Goal: Task Accomplishment & Management: Use online tool/utility

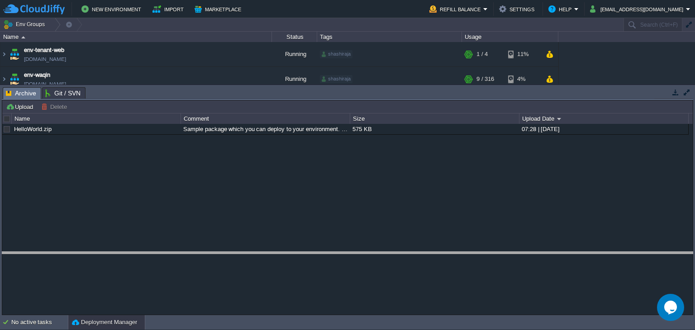
drag, startPoint x: 457, startPoint y: 99, endPoint x: 458, endPoint y: 110, distance: 11.3
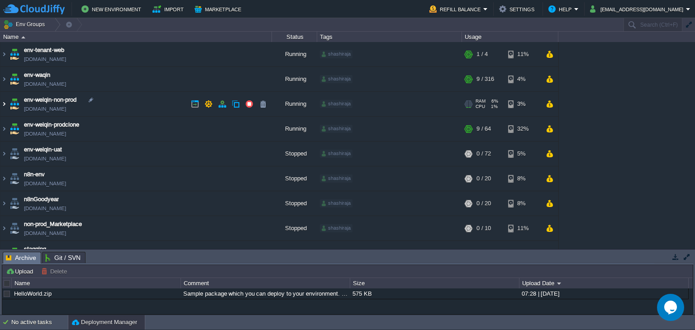
click at [5, 104] on img at bounding box center [3, 104] width 7 height 24
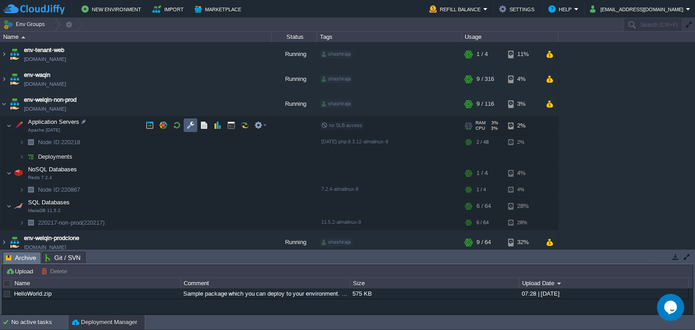
click at [192, 128] on button "button" at bounding box center [190, 125] width 8 height 8
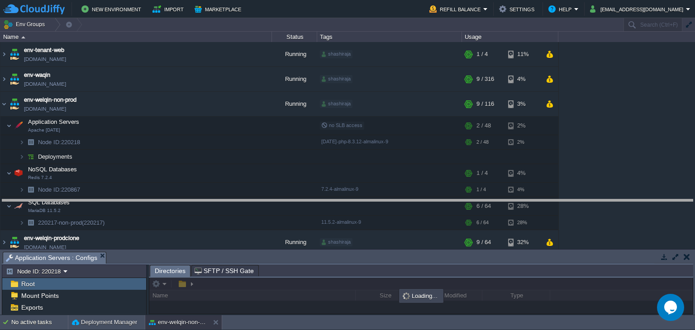
drag, startPoint x: 186, startPoint y: 263, endPoint x: 190, endPoint y: 121, distance: 142.1
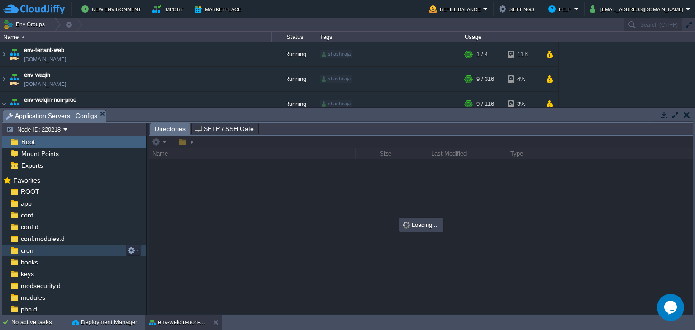
scroll to position [69, 0]
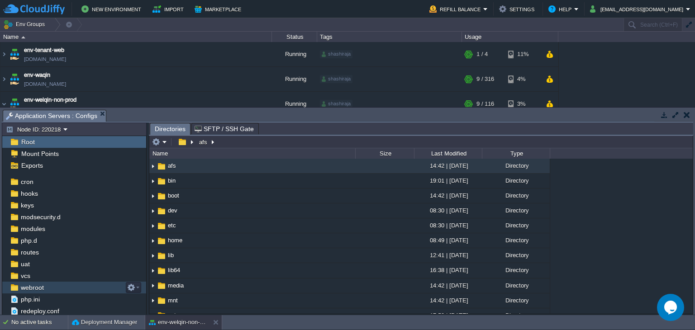
click at [53, 287] on div "webroot" at bounding box center [74, 288] width 144 height 12
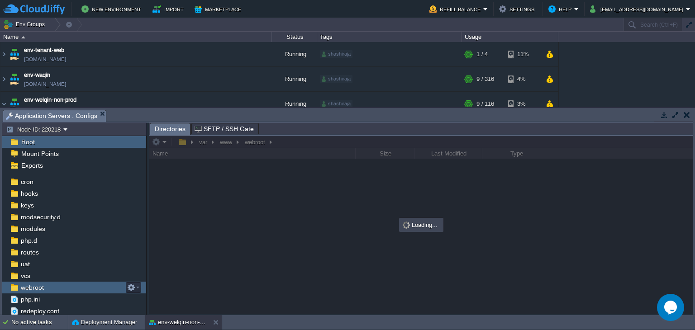
click at [53, 287] on div "webroot" at bounding box center [74, 288] width 144 height 12
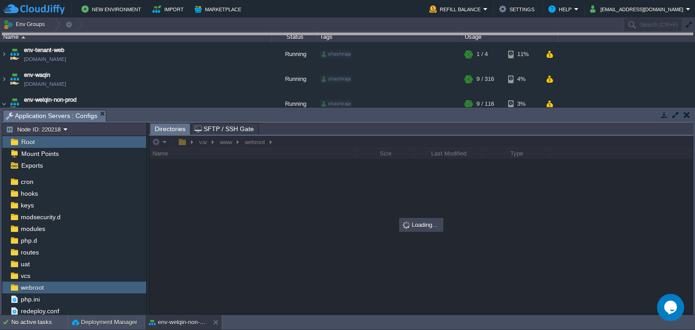
drag, startPoint x: 242, startPoint y: 120, endPoint x: 247, endPoint y: 20, distance: 100.1
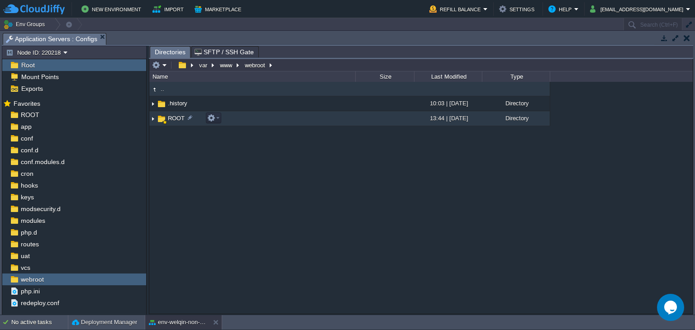
click at [201, 123] on td "ROOT" at bounding box center [252, 118] width 206 height 15
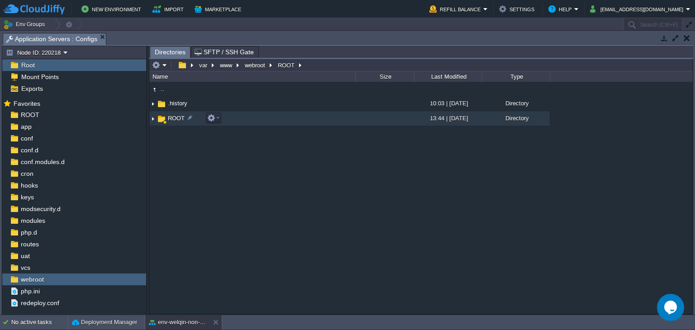
click at [201, 123] on td "ROOT" at bounding box center [252, 118] width 206 height 15
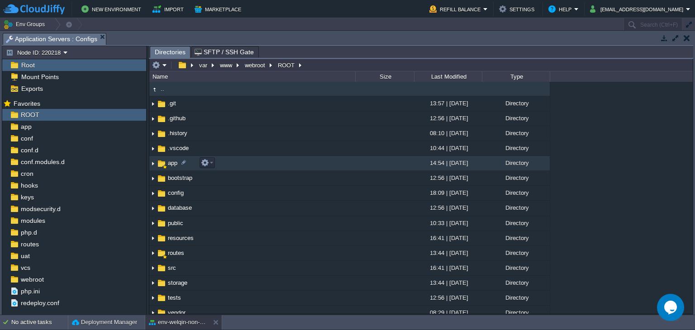
click at [152, 165] on img at bounding box center [152, 164] width 7 height 14
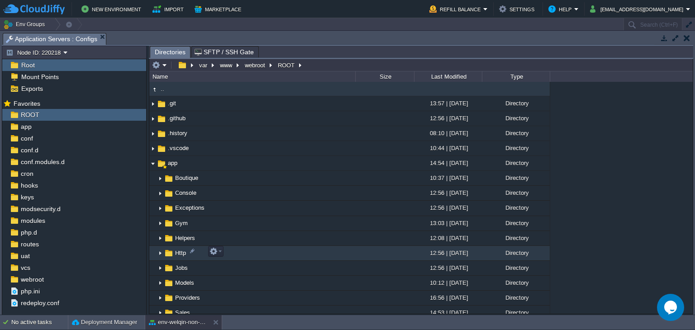
click at [160, 252] on img at bounding box center [160, 254] width 7 height 14
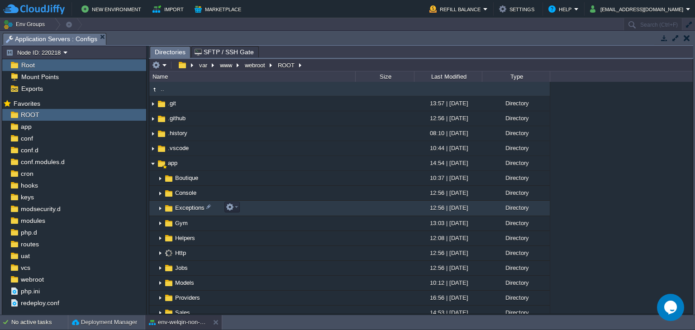
scroll to position [136, 0]
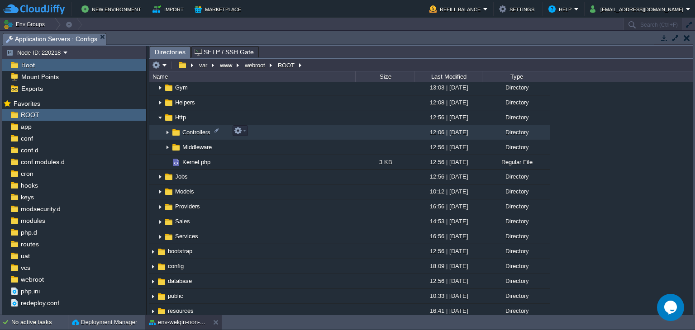
click at [168, 134] on img at bounding box center [167, 133] width 7 height 14
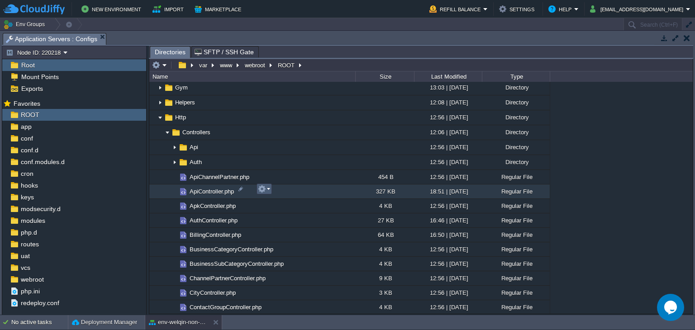
click at [258, 190] on button "button" at bounding box center [262, 189] width 8 height 8
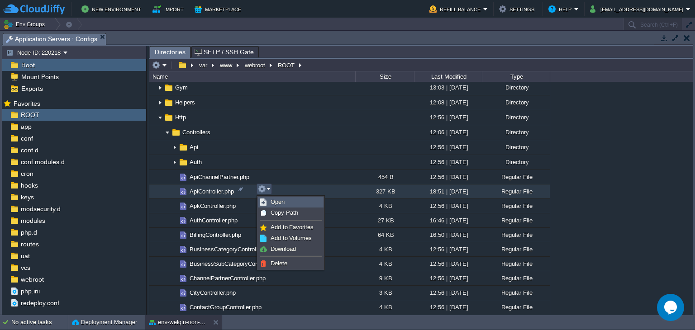
click at [271, 199] on span "Open" at bounding box center [278, 202] width 14 height 7
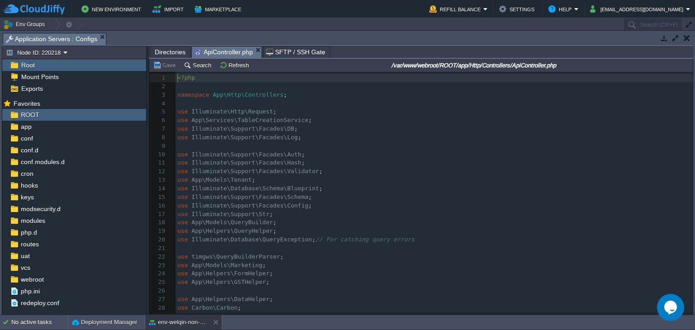
scroll to position [3, 0]
click at [351, 140] on pre "use Illuminate\Support\Facades\Log ;" at bounding box center [434, 137] width 517 height 9
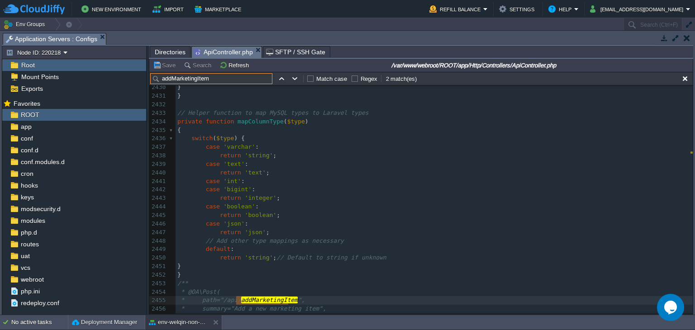
scroll to position [20823, 0]
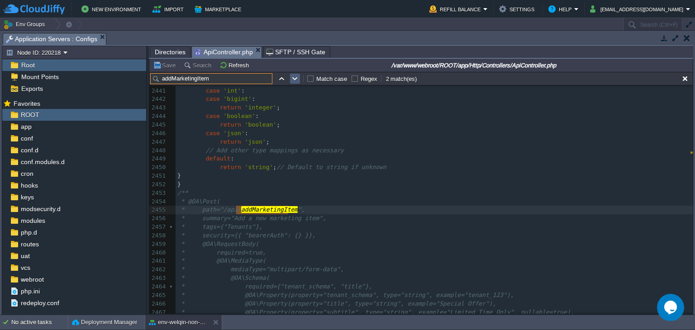
type input "addMarketingItem"
click at [290, 80] on td at bounding box center [295, 78] width 11 height 11
type textarea "addMarketingItem"
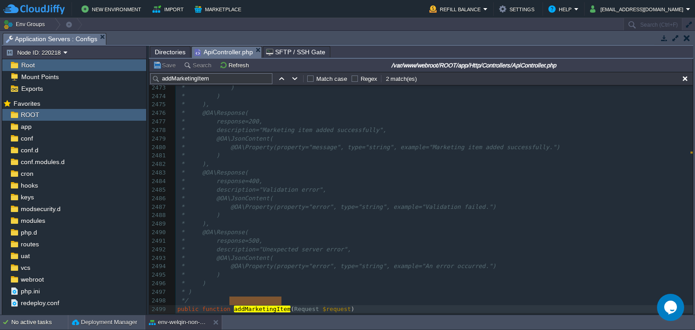
scroll to position [21243, 0]
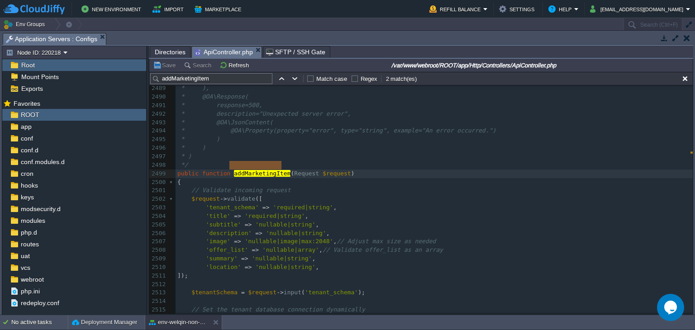
click at [296, 243] on div "x 2462 * mediaType="multipart/form-data", 2463 * @OA\Schema( 2464 * required={"…" at bounding box center [434, 123] width 517 height 554
type textarea "array"
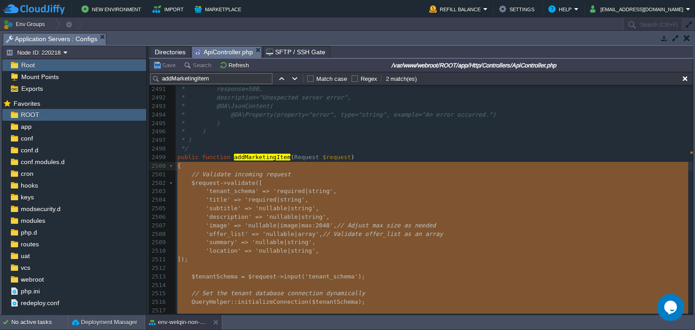
scroll to position [0, 0]
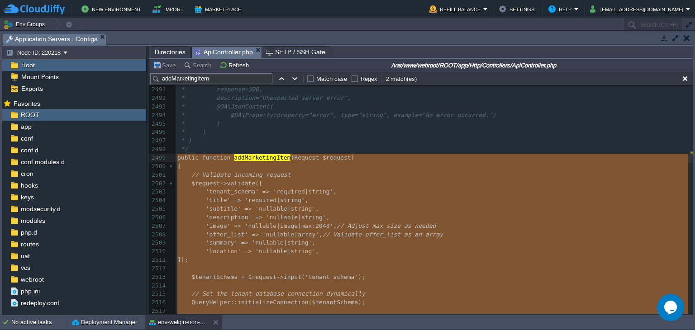
drag, startPoint x: 193, startPoint y: 194, endPoint x: 176, endPoint y: 162, distance: 36.0
type textarea "-"
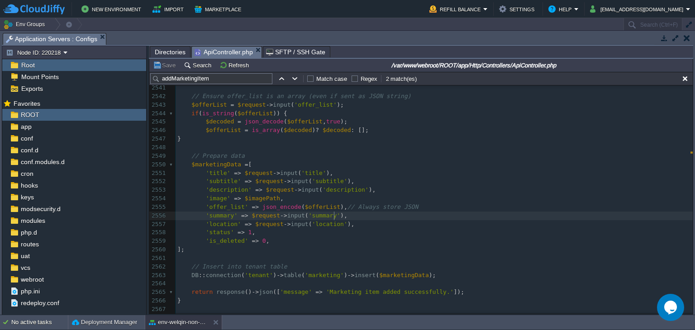
click at [361, 218] on pre "'summary' => $request -> input ( 'summary' )," at bounding box center [434, 216] width 517 height 9
type textarea "-"
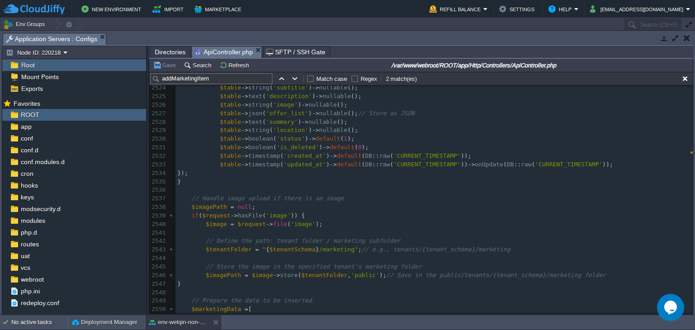
scroll to position [21535, 0]
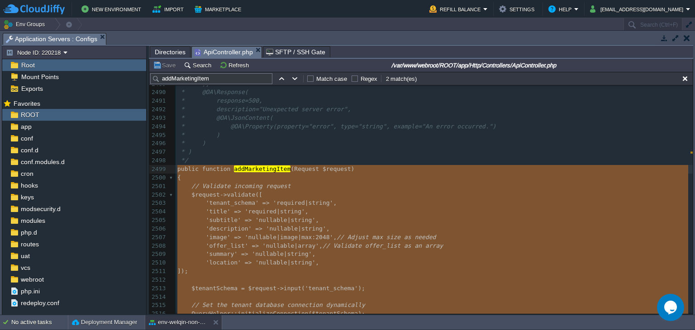
drag, startPoint x: 184, startPoint y: 210, endPoint x: 177, endPoint y: 174, distance: 36.8
type textarea "-"
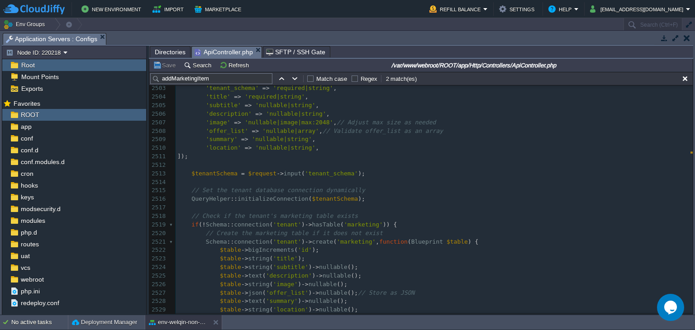
scroll to position [21236, 0]
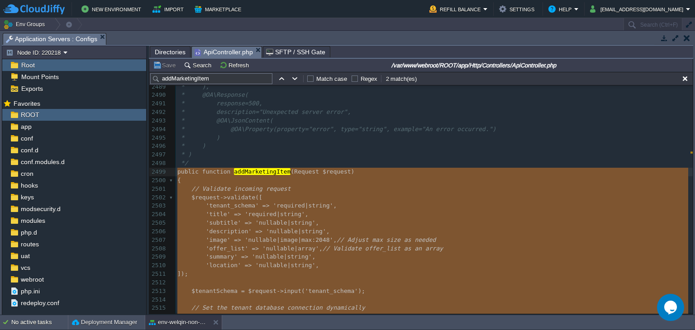
drag, startPoint x: 186, startPoint y: 149, endPoint x: 173, endPoint y: 171, distance: 25.0
type textarea "-"
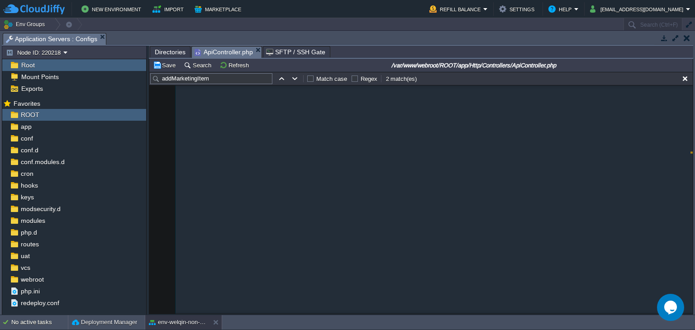
scroll to position [21679, 0]
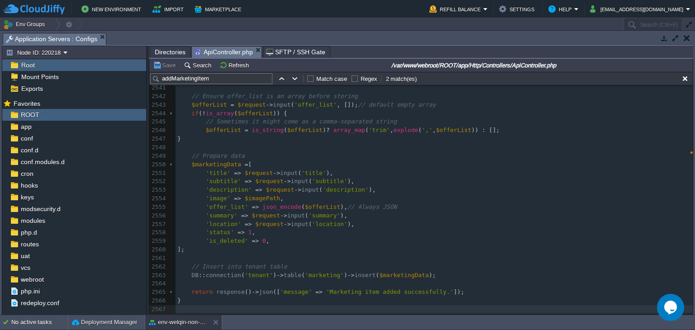
click at [294, 247] on pre "];" at bounding box center [434, 250] width 517 height 9
type textarea "-"
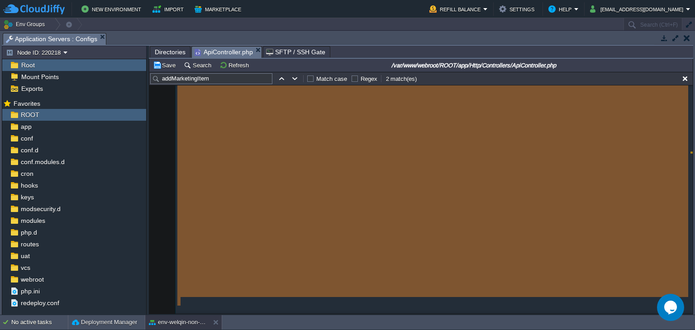
scroll to position [21319, 0]
